Goal: Transaction & Acquisition: Purchase product/service

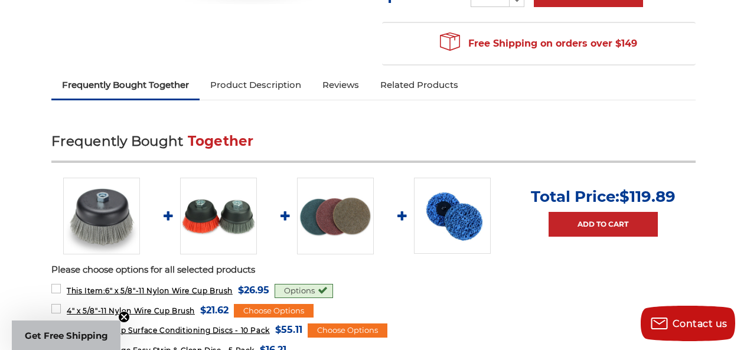
scroll to position [413, 0]
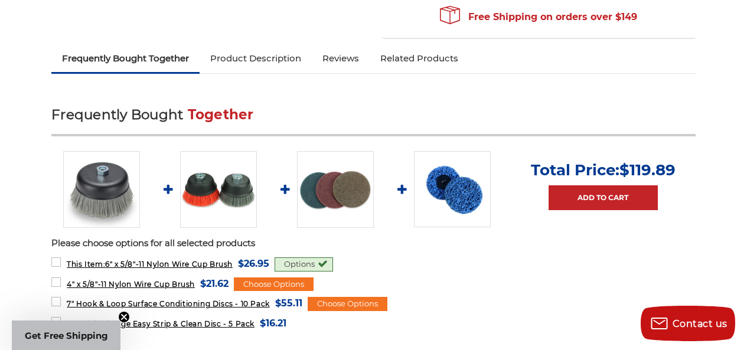
click at [198, 186] on img at bounding box center [218, 189] width 77 height 77
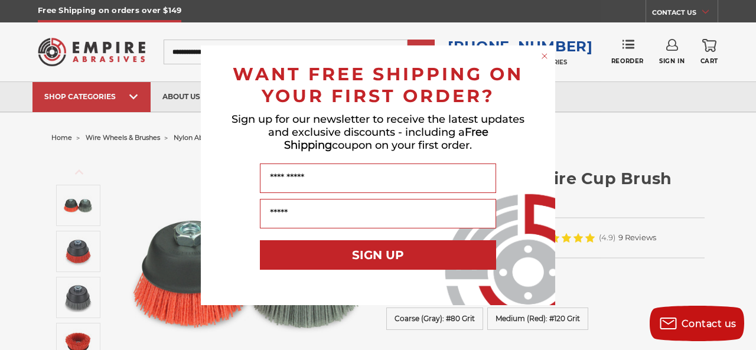
click at [546, 54] on circle "Close dialog" at bounding box center [544, 55] width 11 height 11
